Goal: Navigation & Orientation: Find specific page/section

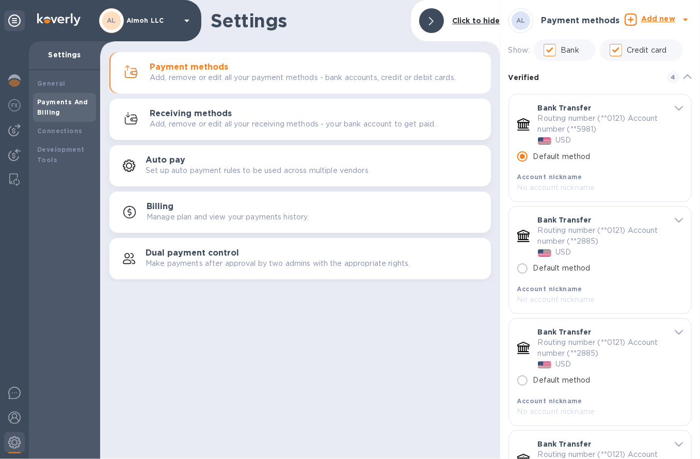
click at [144, 25] on div "AL Aimoh LLC" at bounding box center [146, 20] width 94 height 25
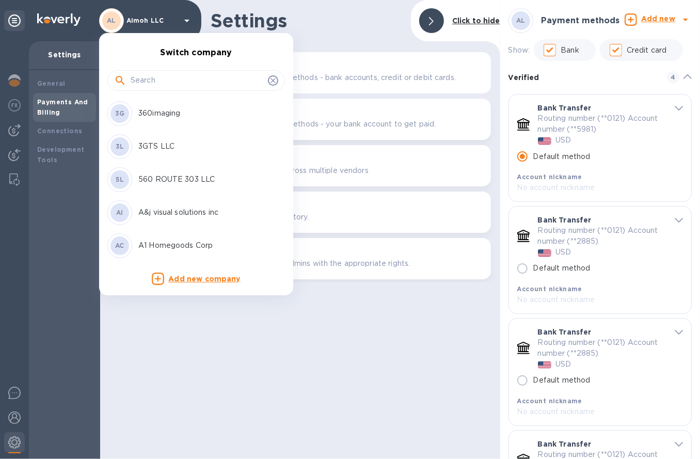
click at [149, 73] on input "text" at bounding box center [197, 80] width 133 height 15
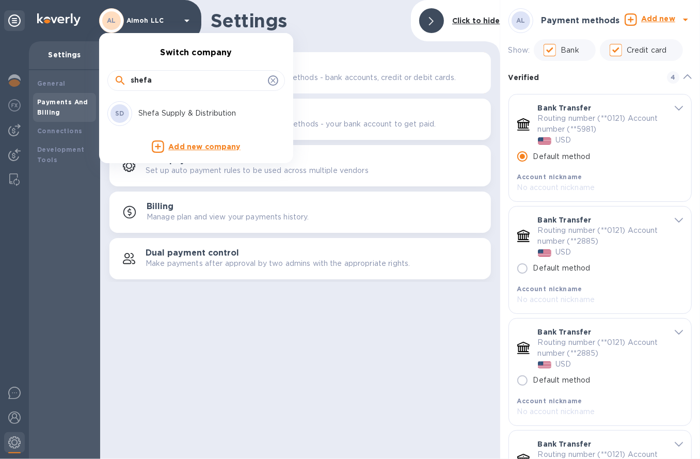
type input "shefa"
click at [163, 112] on p "Shefa Supply & Distribution" at bounding box center [203, 113] width 130 height 11
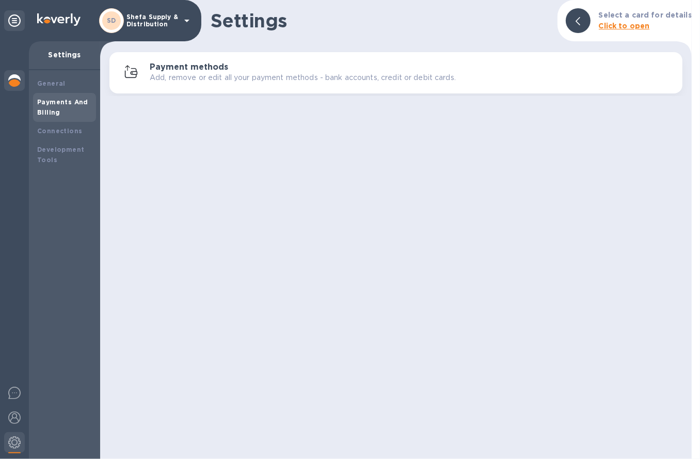
click at [24, 79] on div at bounding box center [14, 81] width 21 height 23
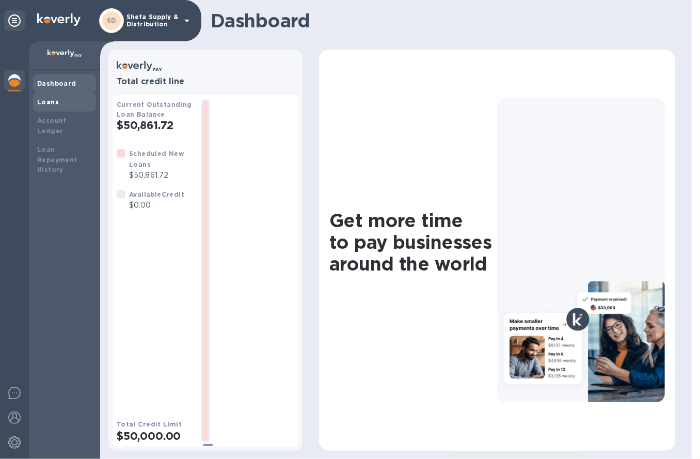
click at [47, 110] on div "Loans" at bounding box center [64, 102] width 63 height 19
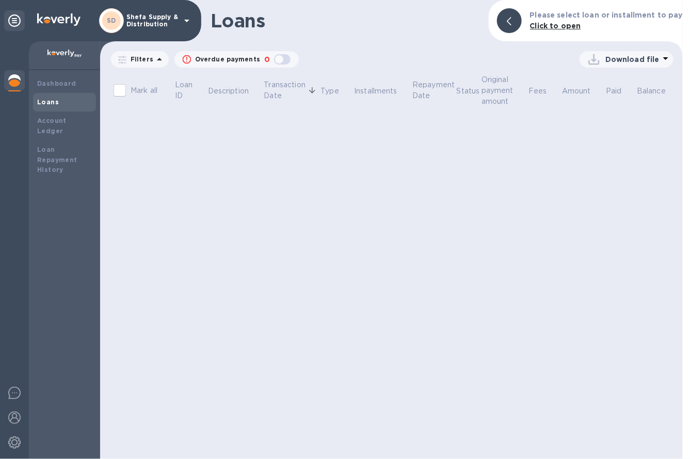
click at [14, 84] on img at bounding box center [14, 80] width 12 height 12
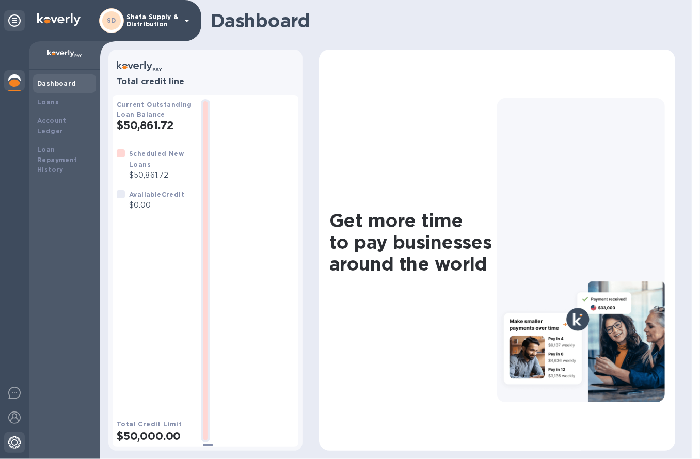
click at [20, 435] on div at bounding box center [14, 443] width 21 height 23
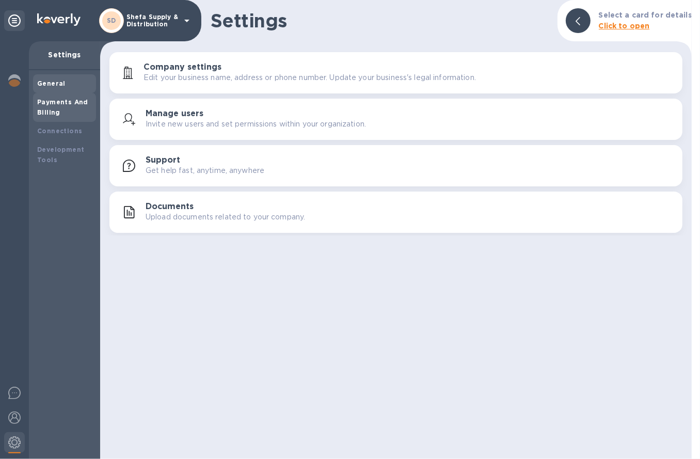
click at [68, 121] on div "Payments And Billing" at bounding box center [64, 107] width 63 height 29
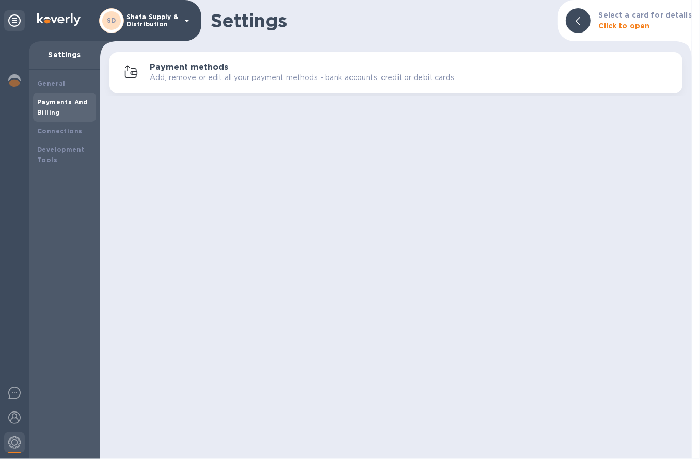
click at [189, 75] on p "Add, remove or edit all your payment methods - bank accounts, credit or debit c…" at bounding box center [303, 77] width 306 height 11
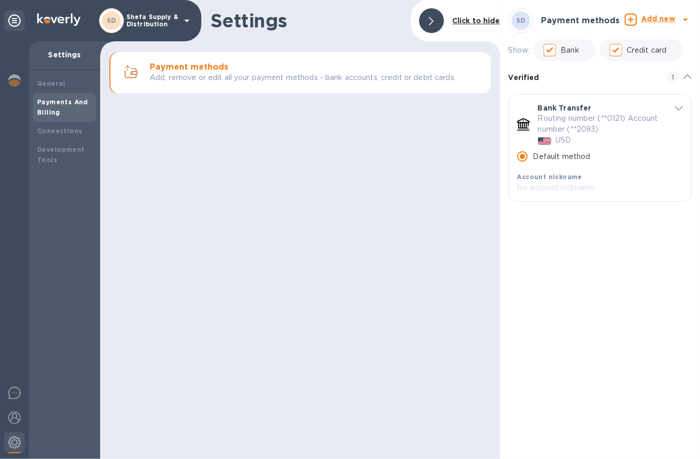
click at [25, 83] on div at bounding box center [14, 249] width 29 height 417
click at [18, 83] on img at bounding box center [14, 80] width 12 height 12
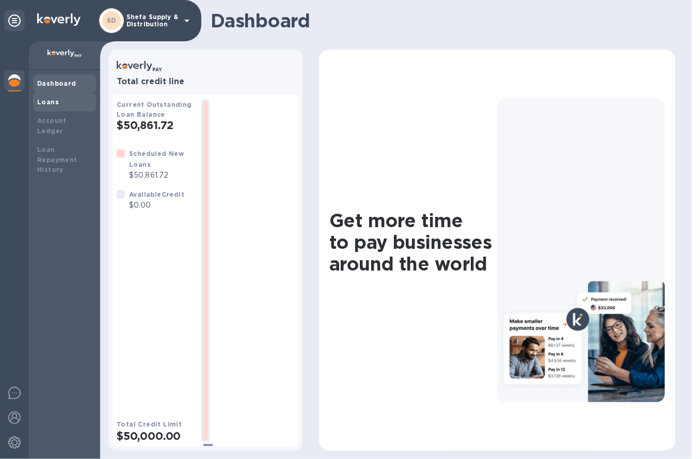
click at [40, 97] on div "Loans" at bounding box center [64, 102] width 55 height 10
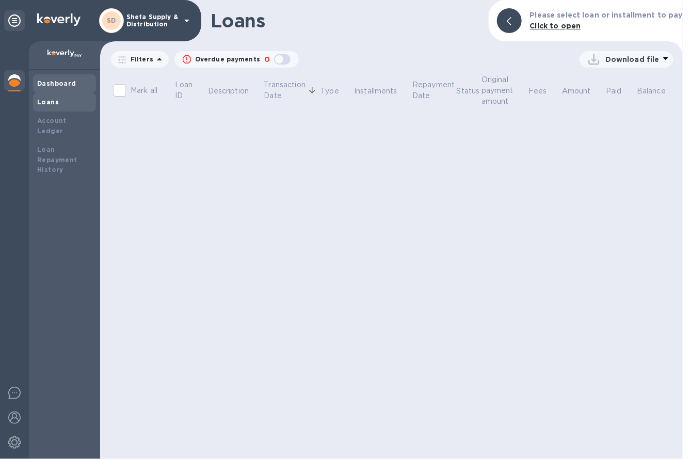
click at [50, 89] on div "Dashboard" at bounding box center [64, 83] width 63 height 19
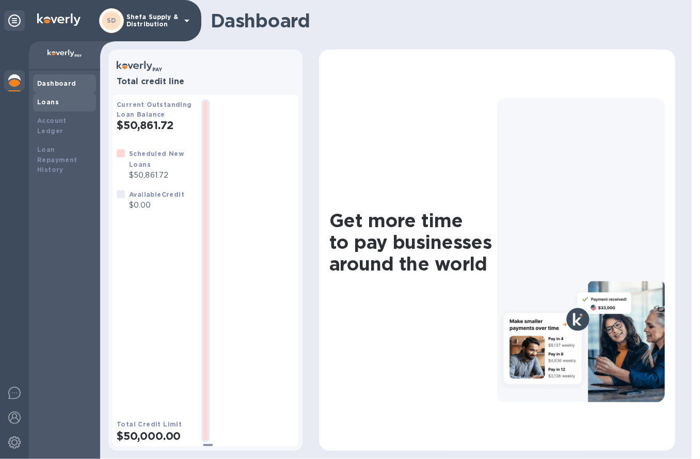
click at [52, 108] on div "Loans" at bounding box center [64, 102] width 63 height 19
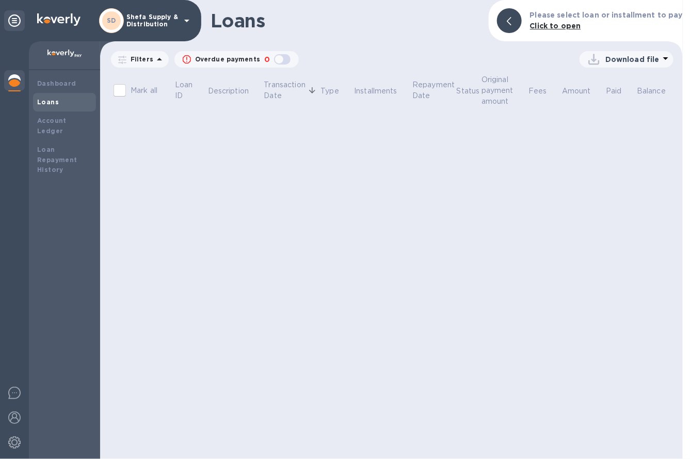
click at [16, 86] on img at bounding box center [14, 80] width 12 height 12
